Goal: Task Accomplishment & Management: Manage account settings

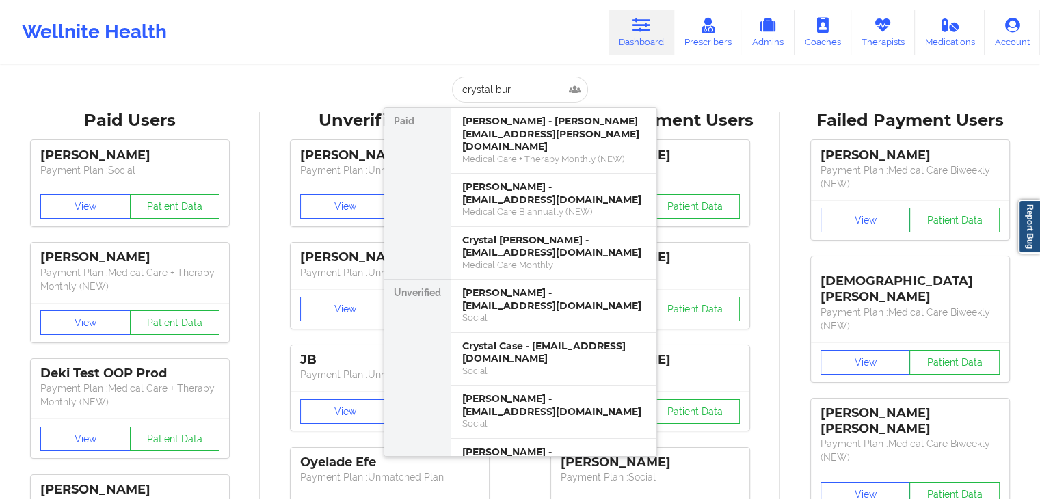
type input "[PERSON_NAME]"
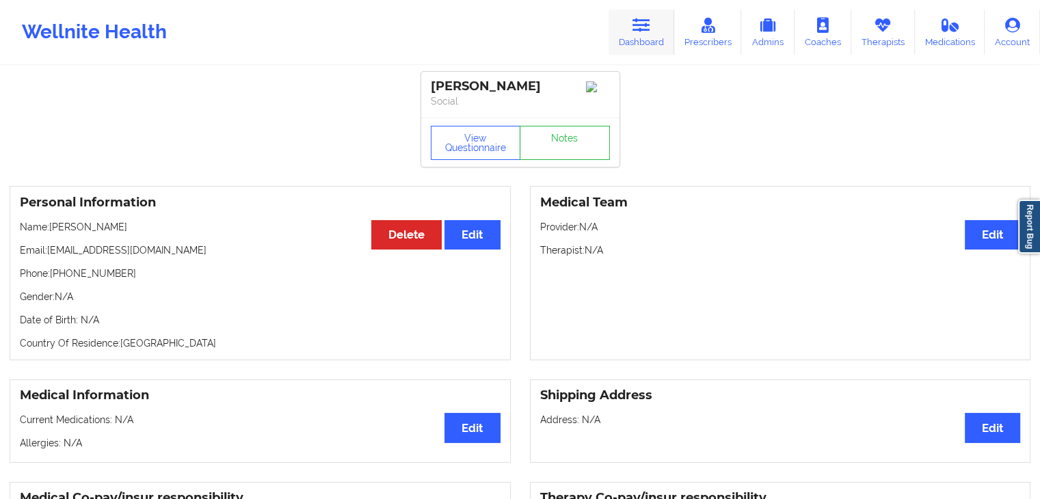
click at [648, 30] on icon at bounding box center [642, 25] width 18 height 15
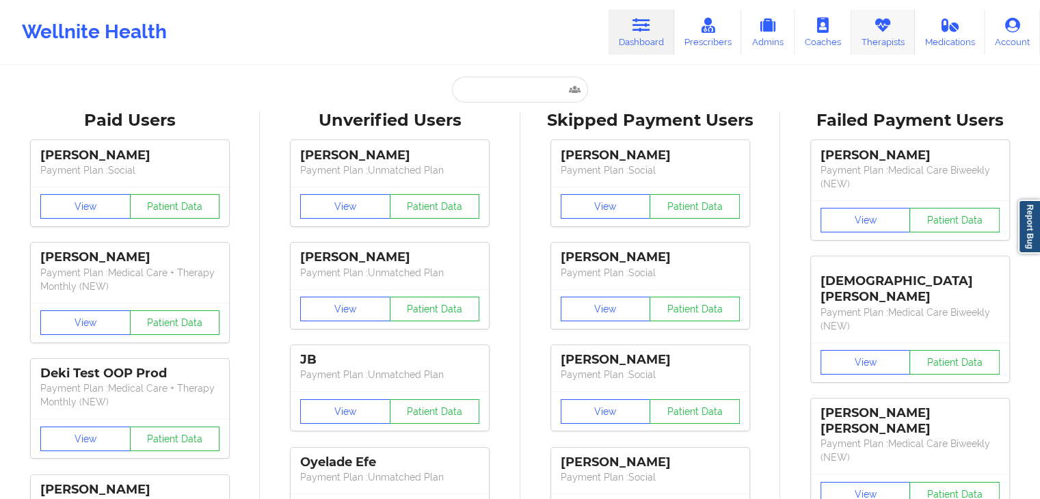
click at [881, 36] on link "Therapists" at bounding box center [884, 32] width 64 height 45
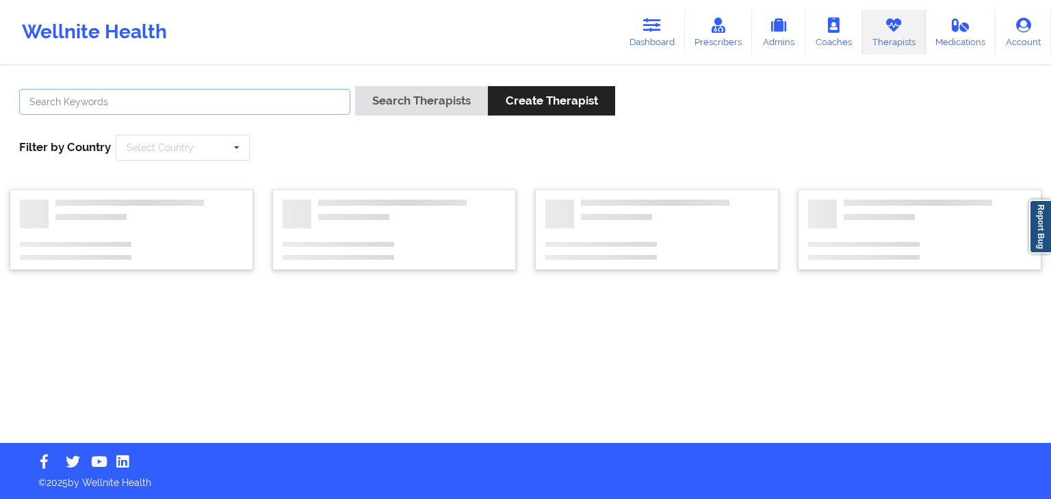
click at [276, 107] on input "text" at bounding box center [184, 102] width 331 height 26
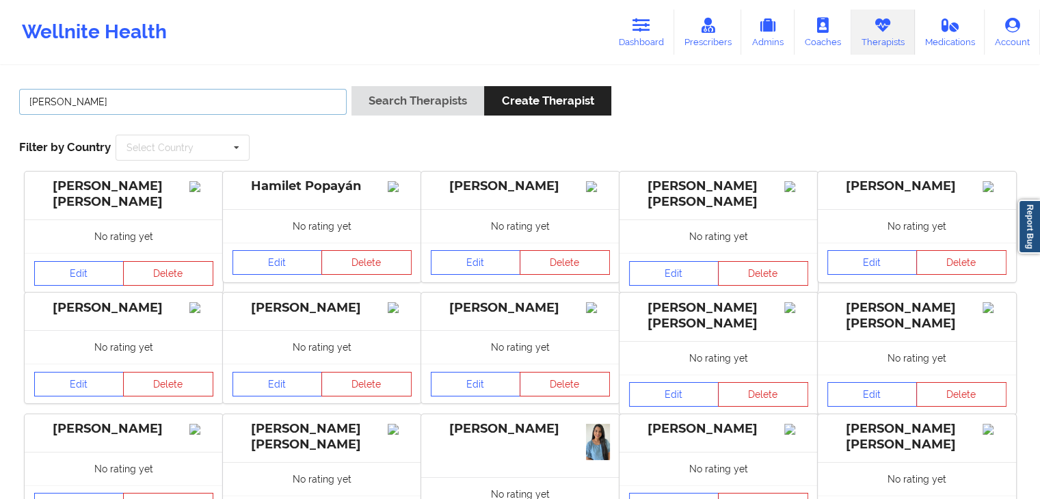
type input "[PERSON_NAME]"
click at [352, 86] on button "Search Therapists" at bounding box center [418, 100] width 133 height 29
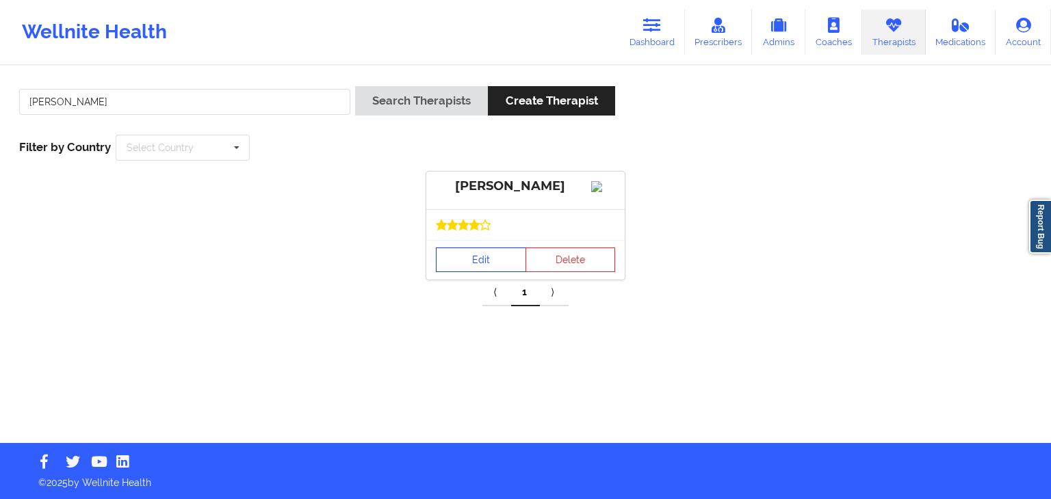
click at [503, 272] on link "Edit" at bounding box center [481, 260] width 90 height 25
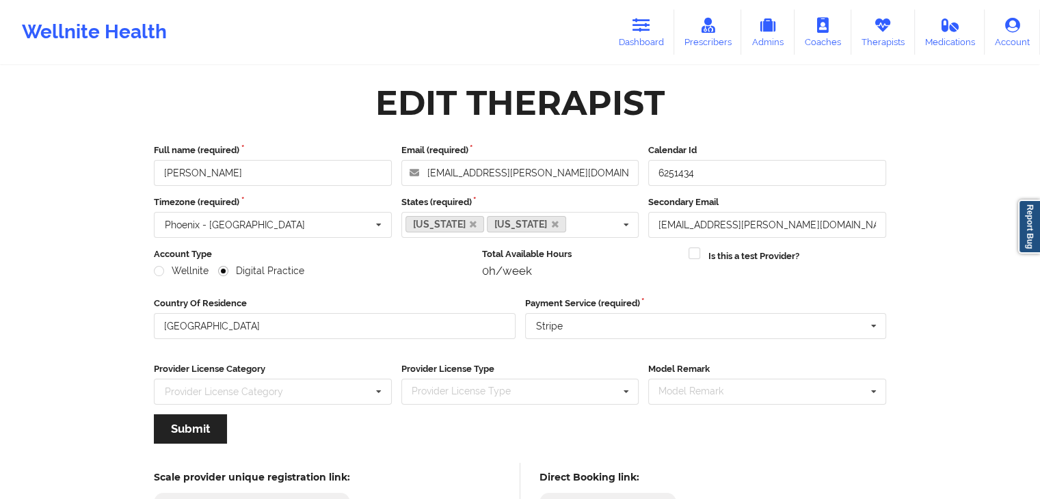
scroll to position [114, 0]
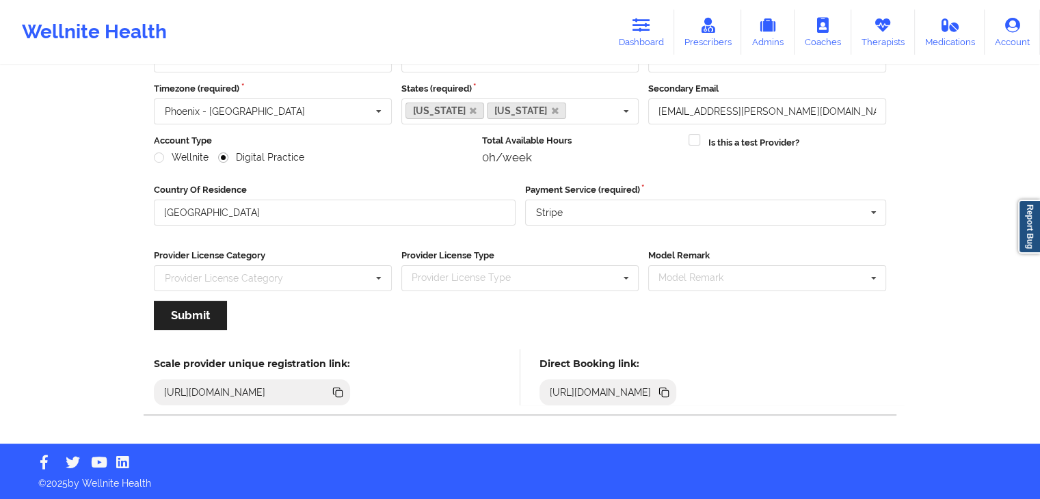
click at [669, 391] on icon at bounding box center [665, 394] width 7 height 7
